Goal: Navigation & Orientation: Find specific page/section

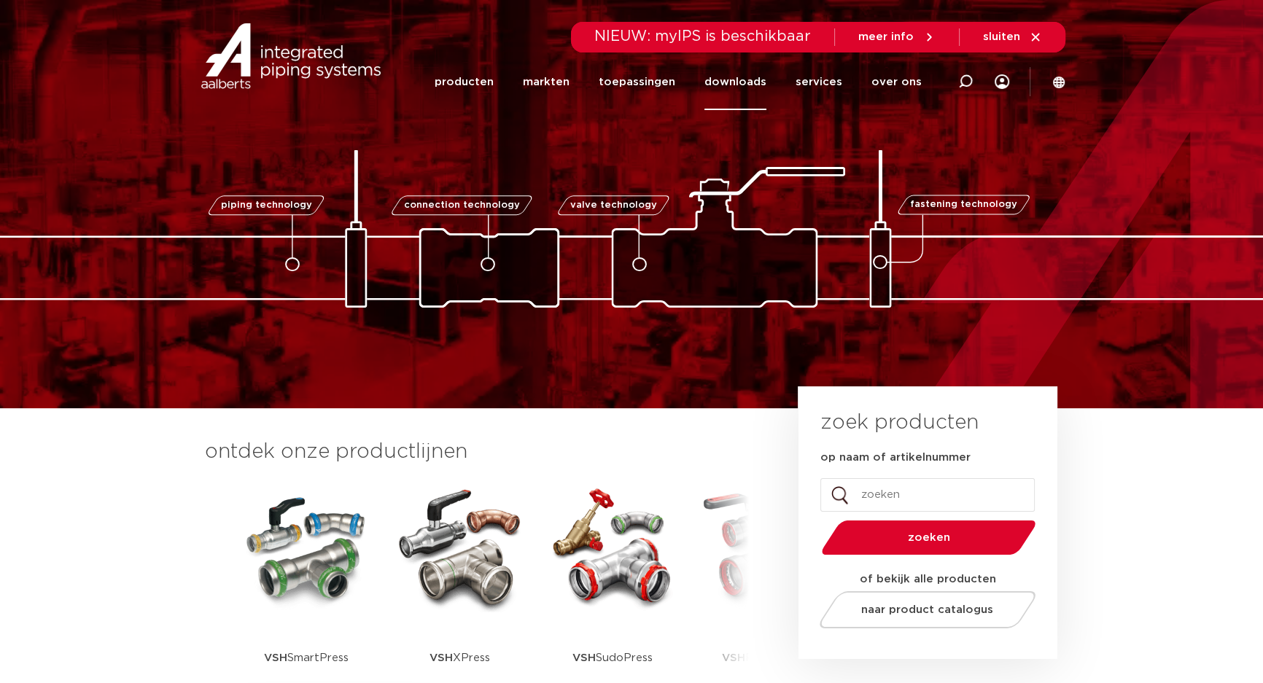
click at [720, 77] on link "downloads" at bounding box center [735, 82] width 62 height 56
